Goal: Information Seeking & Learning: Learn about a topic

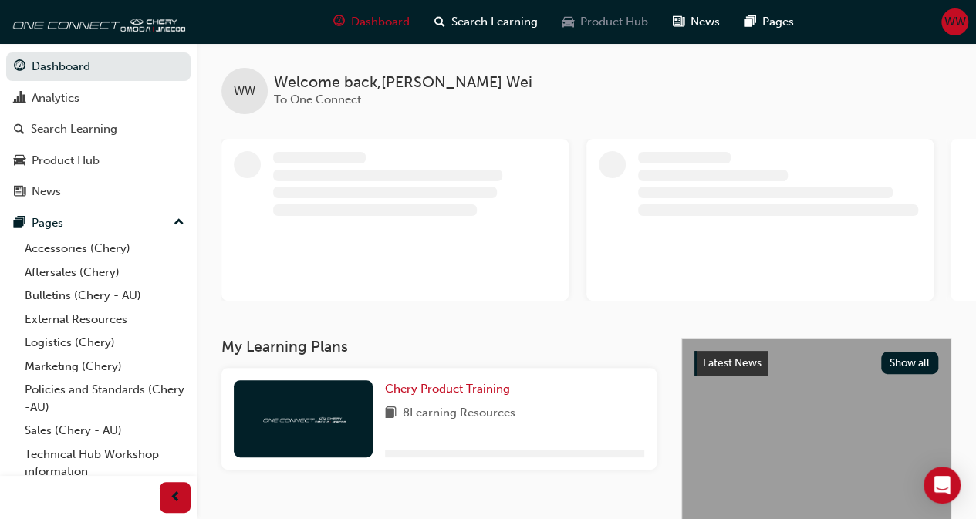
click at [636, 29] on span "Product Hub" at bounding box center [614, 22] width 68 height 18
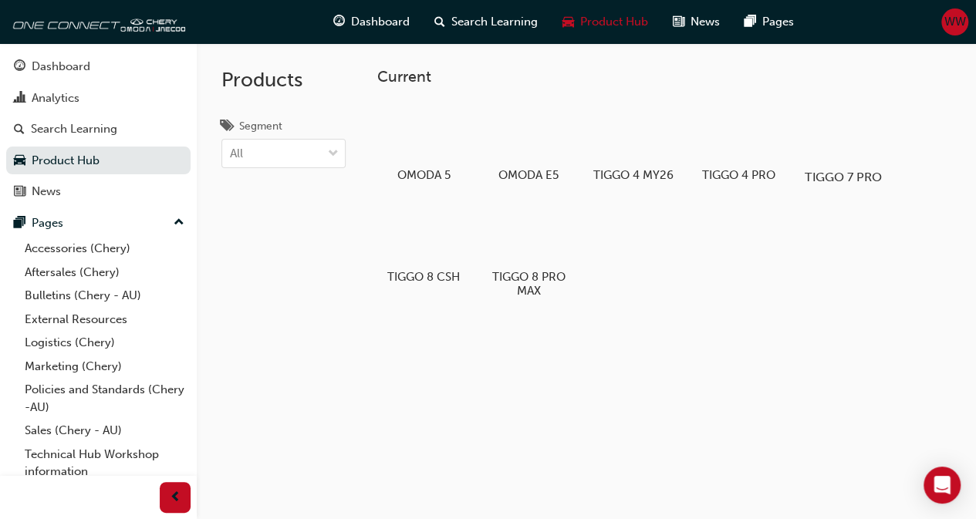
click at [828, 159] on div at bounding box center [843, 133] width 86 height 62
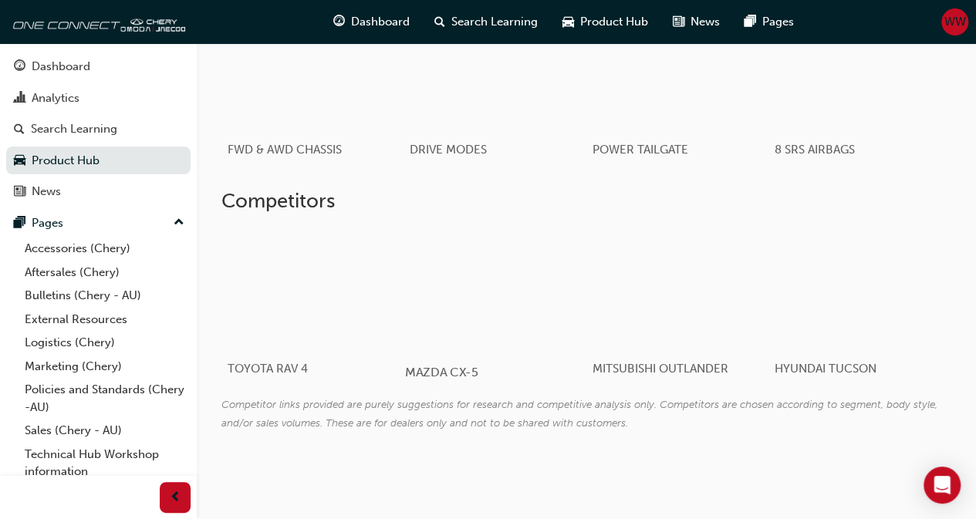
scroll to position [1314, 0]
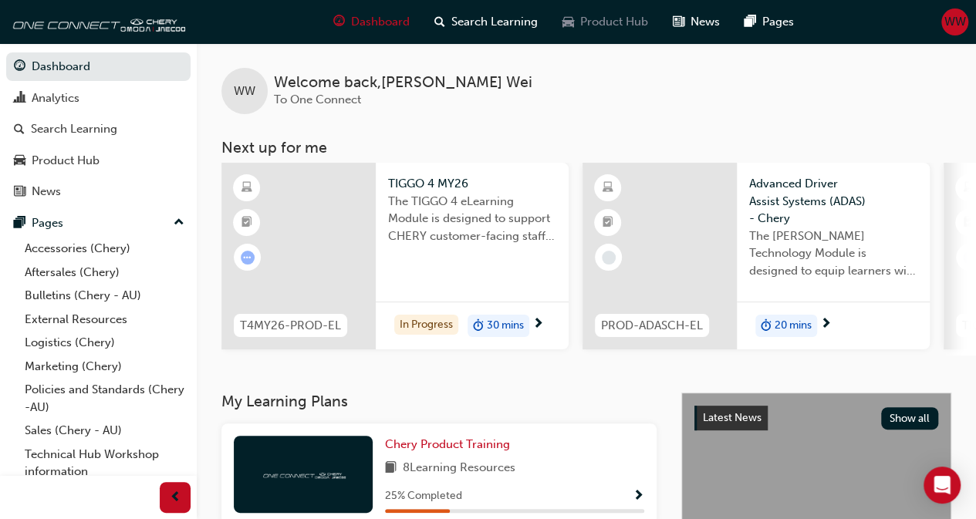
click at [623, 27] on span "Product Hub" at bounding box center [614, 22] width 68 height 18
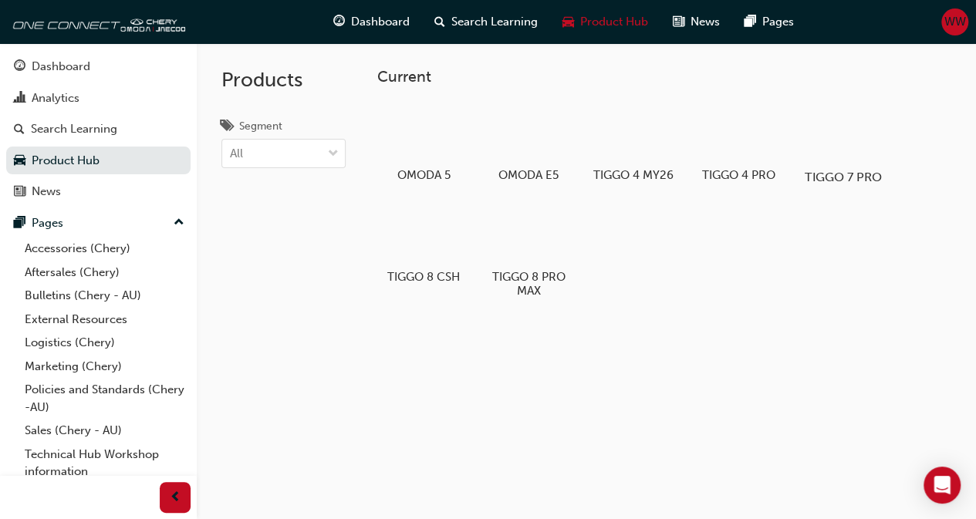
click at [855, 138] on div at bounding box center [843, 133] width 86 height 62
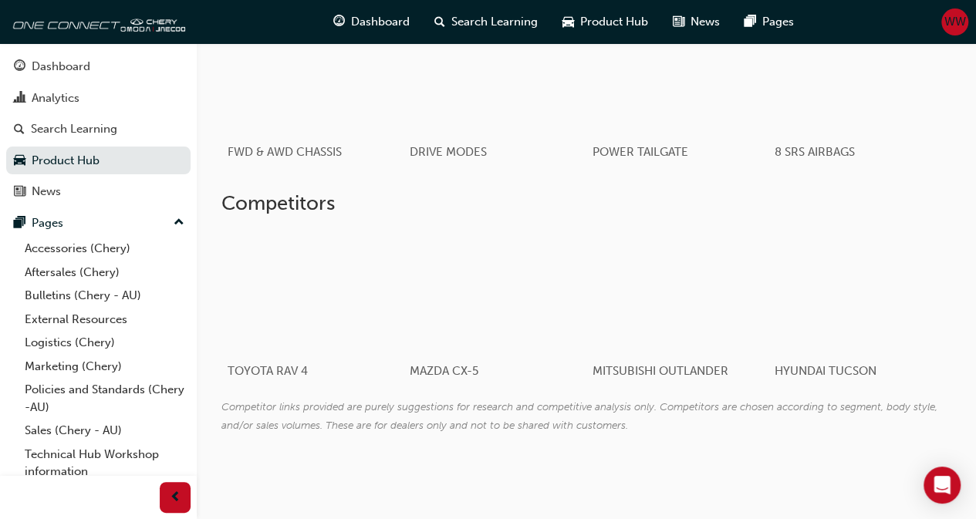
scroll to position [1314, 0]
click at [332, 337] on div at bounding box center [312, 288] width 181 height 123
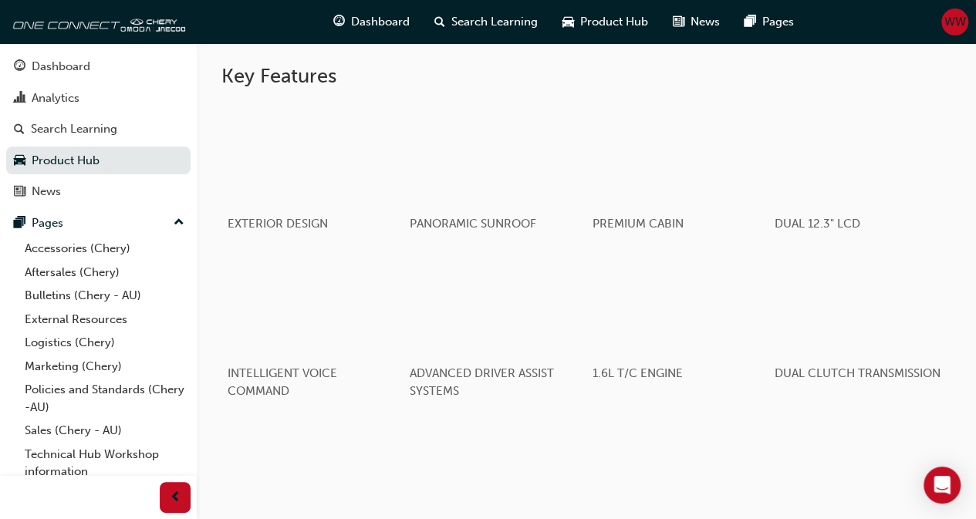
scroll to position [1314, 0]
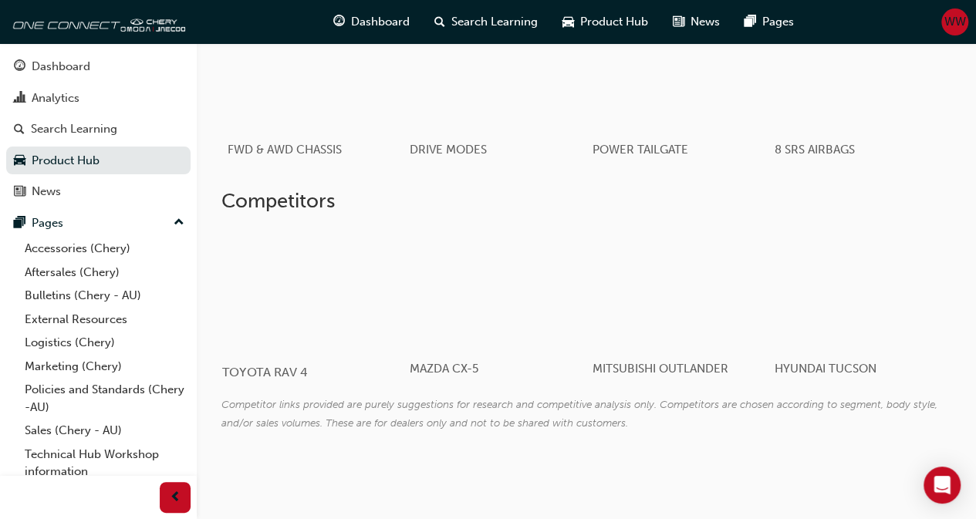
click at [295, 319] on div at bounding box center [312, 288] width 181 height 123
click at [814, 302] on div at bounding box center [859, 288] width 181 height 123
